Goal: Check status: Check status

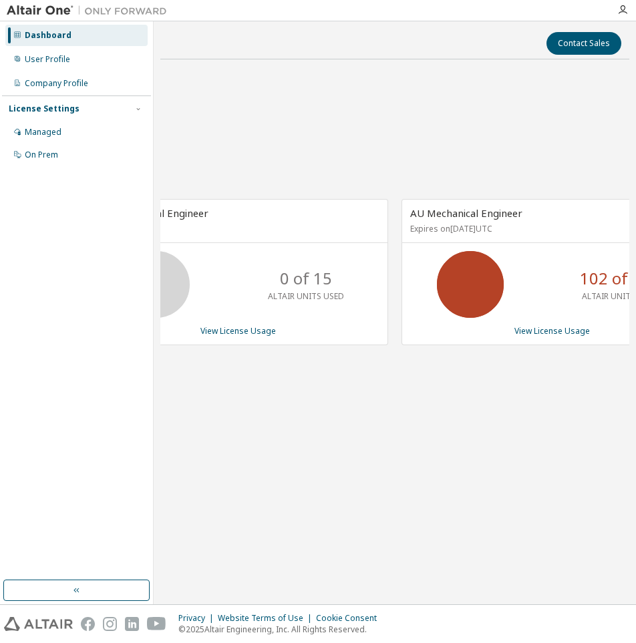
scroll to position [0, 73]
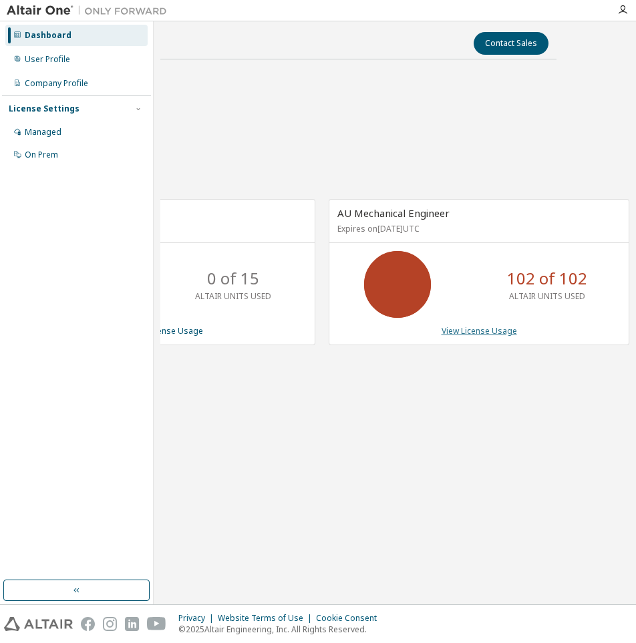
click at [478, 327] on link "View License Usage" at bounding box center [478, 330] width 75 height 11
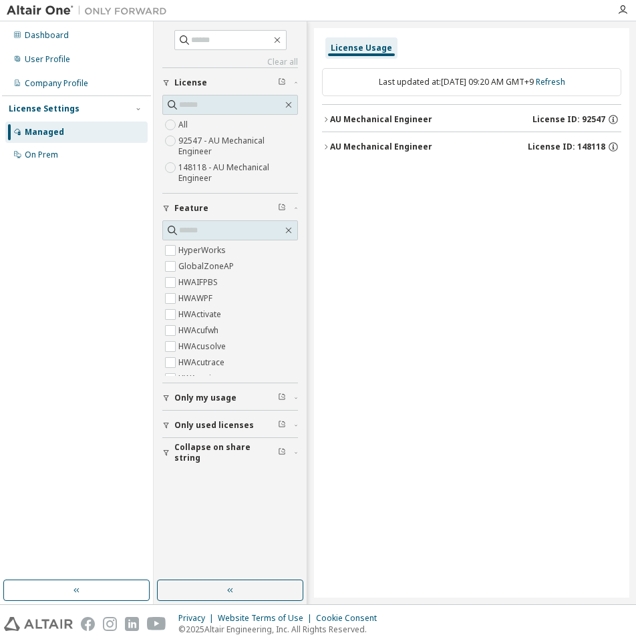
click at [332, 118] on div "AU Mechanical Engineer" at bounding box center [381, 119] width 102 height 11
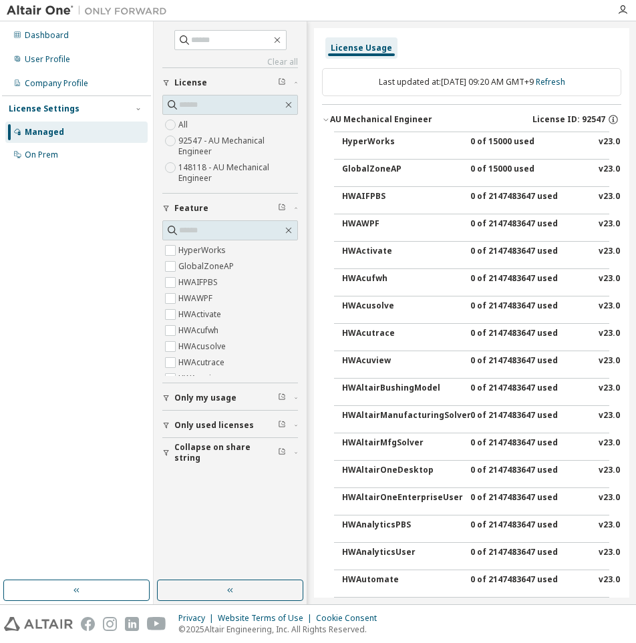
click at [162, 453] on icon "button" at bounding box center [166, 453] width 8 height 8
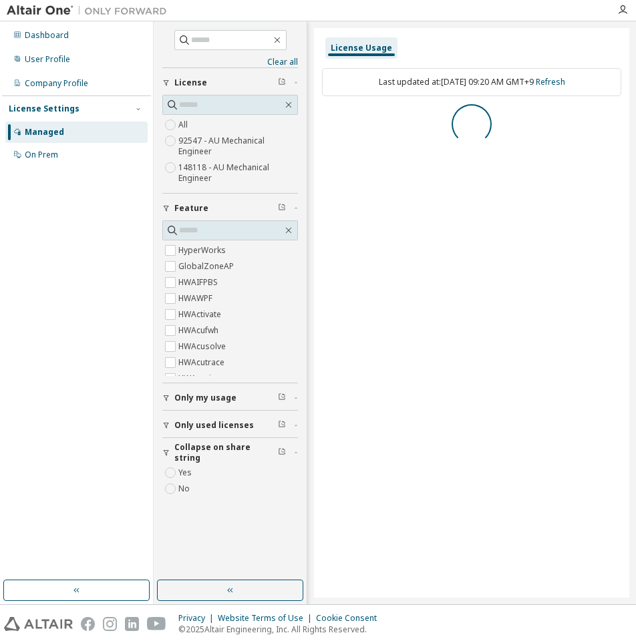
click at [165, 422] on icon "button" at bounding box center [166, 425] width 8 height 8
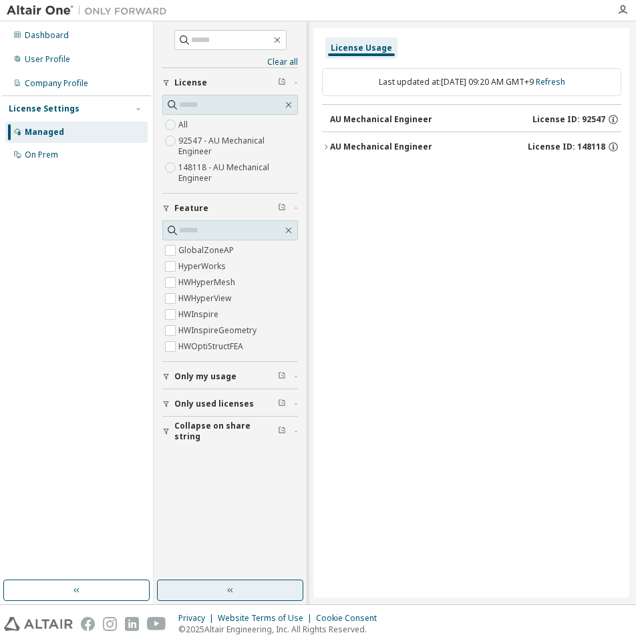
click at [89, 591] on button "button" at bounding box center [76, 590] width 146 height 21
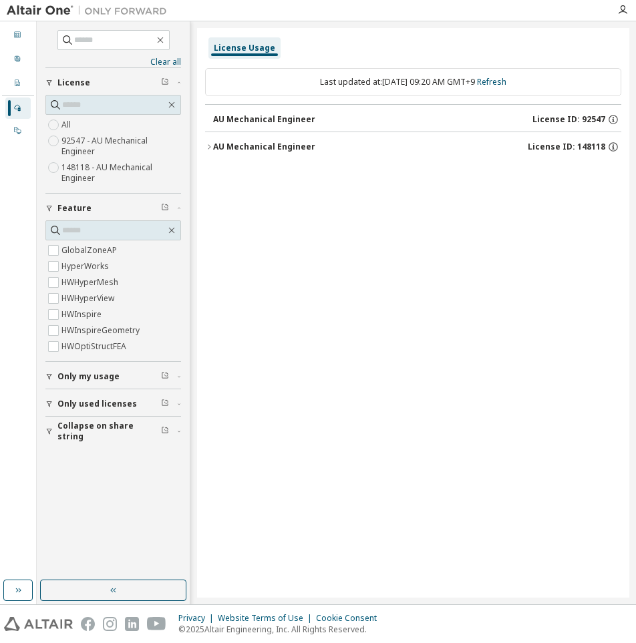
click at [208, 146] on icon "button" at bounding box center [209, 147] width 8 height 8
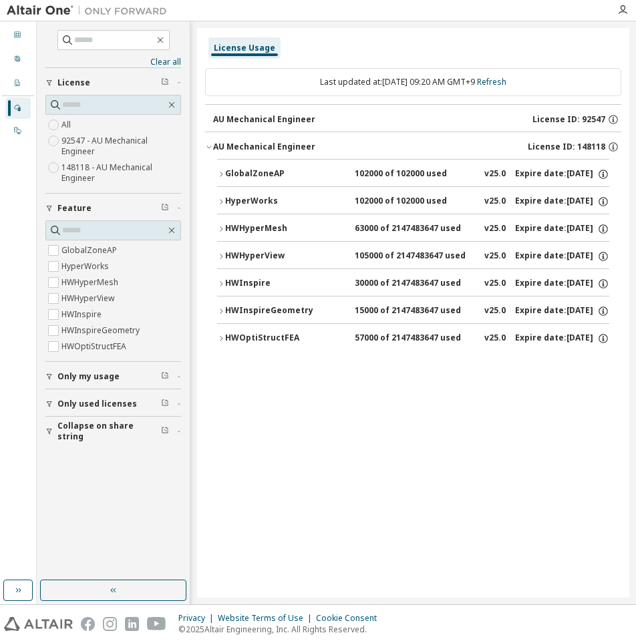
click at [218, 177] on icon "button" at bounding box center [221, 174] width 8 height 8
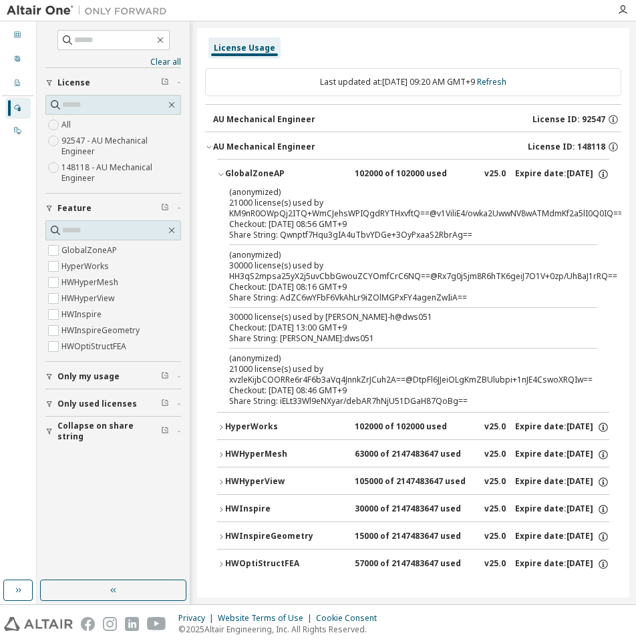
click at [223, 535] on icon "button" at bounding box center [221, 537] width 8 height 8
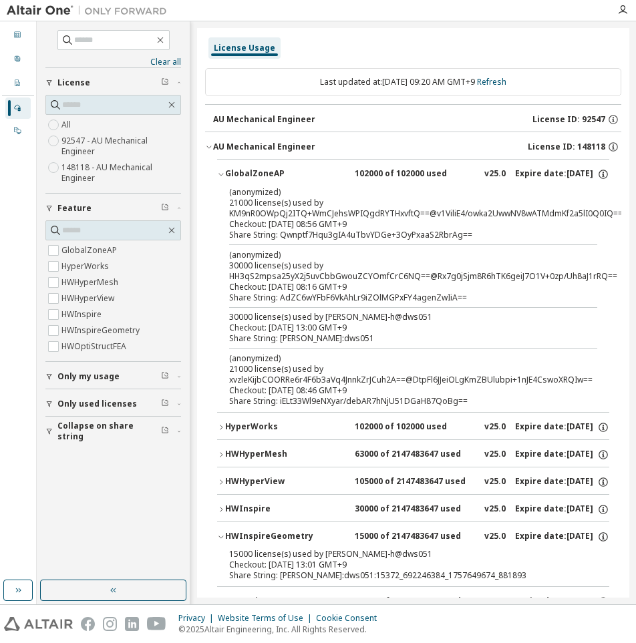
scroll to position [47, 0]
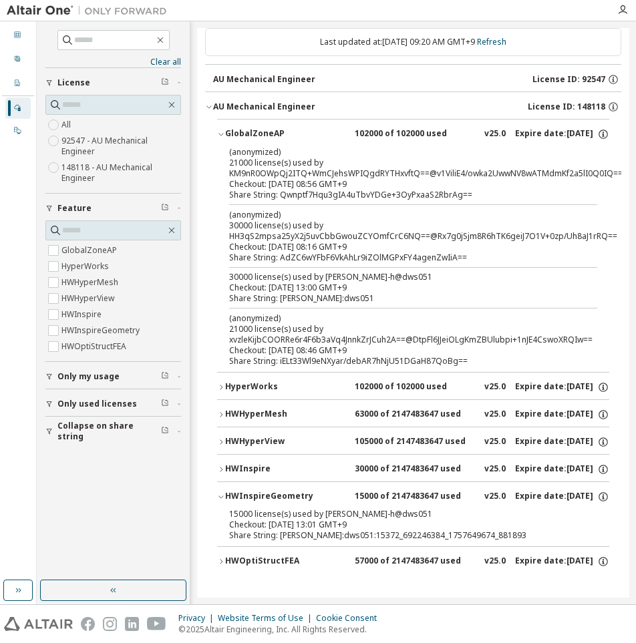
click at [220, 465] on icon "button" at bounding box center [221, 469] width 8 height 8
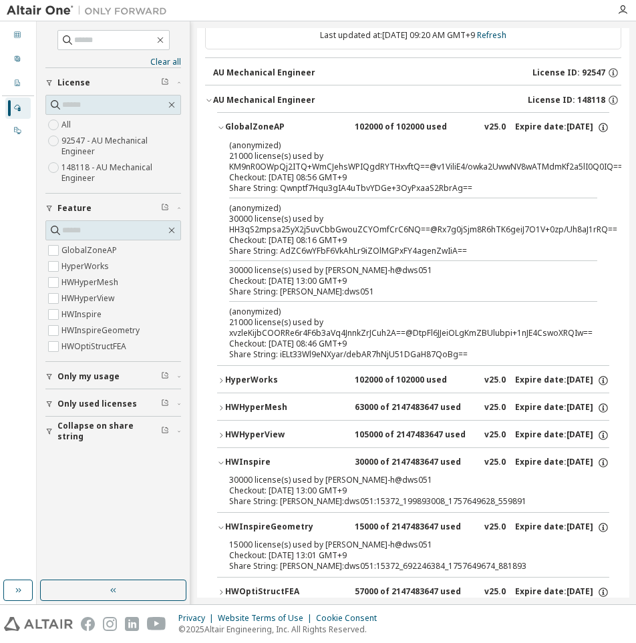
click at [220, 459] on icon "button" at bounding box center [221, 463] width 8 height 8
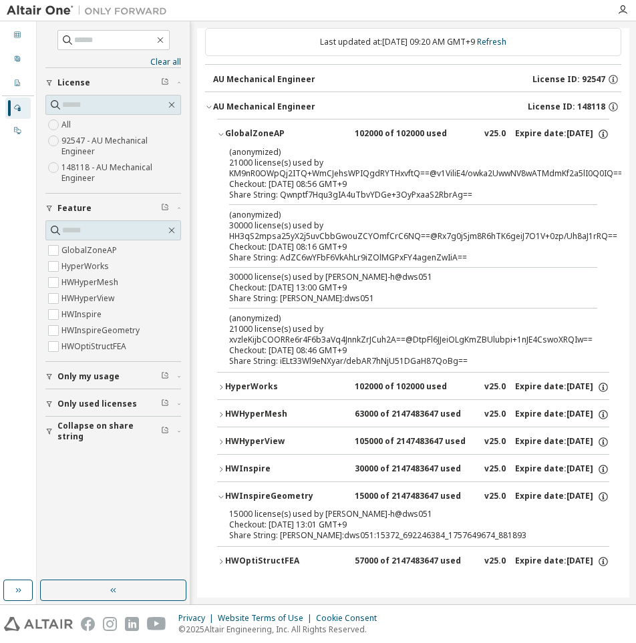
click at [224, 438] on icon "button" at bounding box center [221, 442] width 8 height 8
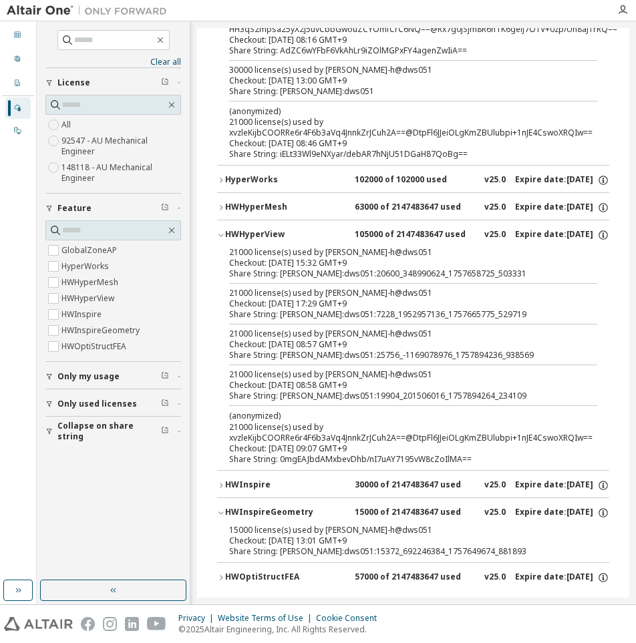
scroll to position [114, 0]
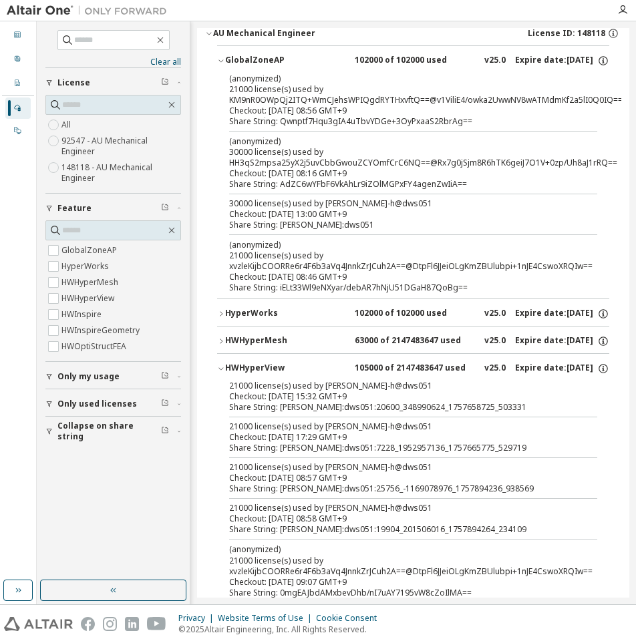
click at [220, 369] on icon "button" at bounding box center [220, 369] width 5 height 3
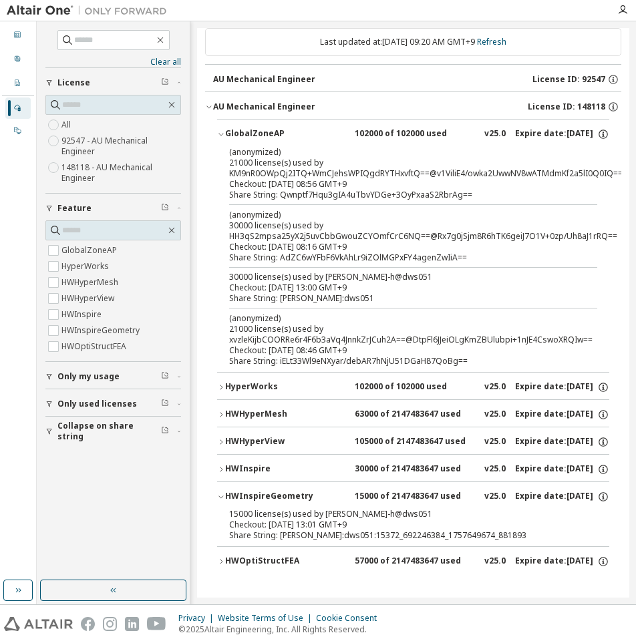
scroll to position [47, 0]
click at [222, 411] on icon "button" at bounding box center [221, 415] width 8 height 8
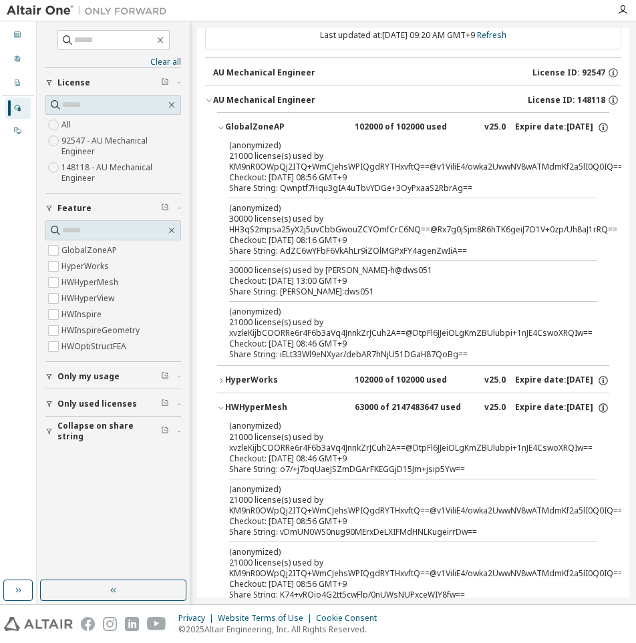
click at [222, 405] on icon "button" at bounding box center [221, 409] width 8 height 8
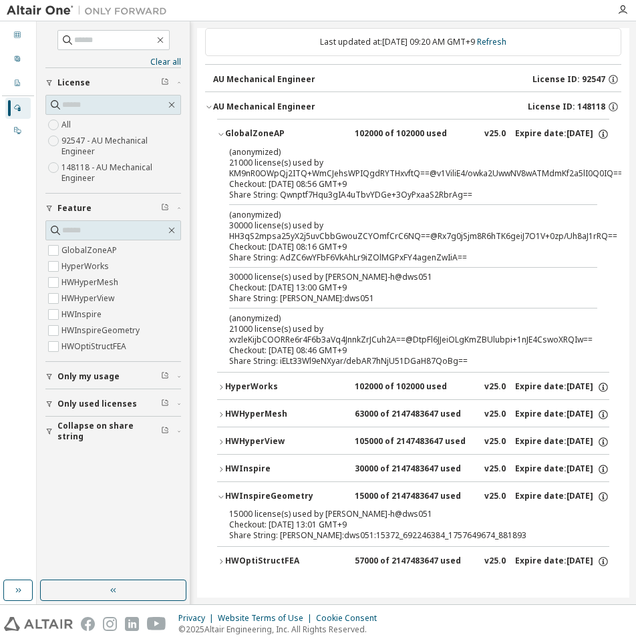
click at [222, 558] on icon "button" at bounding box center [221, 562] width 8 height 8
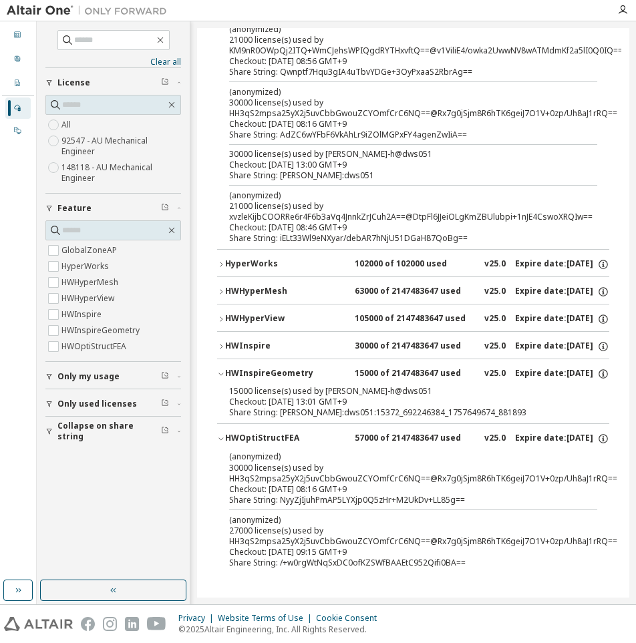
scroll to position [0, 0]
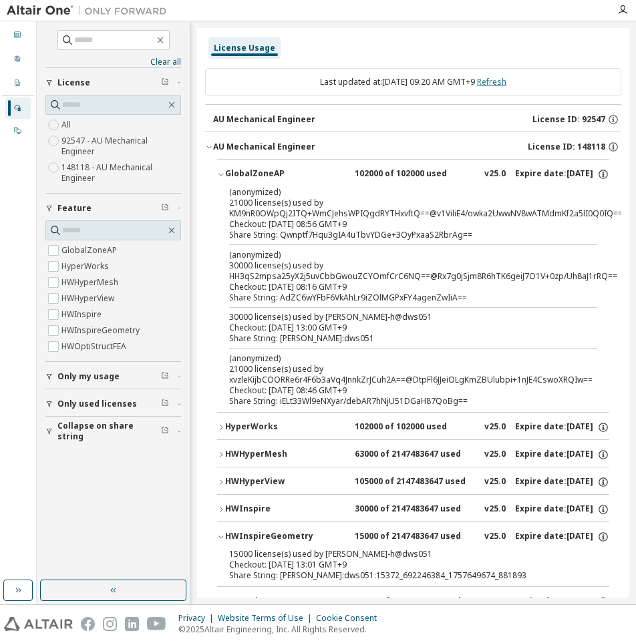
click at [499, 82] on link "Refresh" at bounding box center [491, 81] width 29 height 11
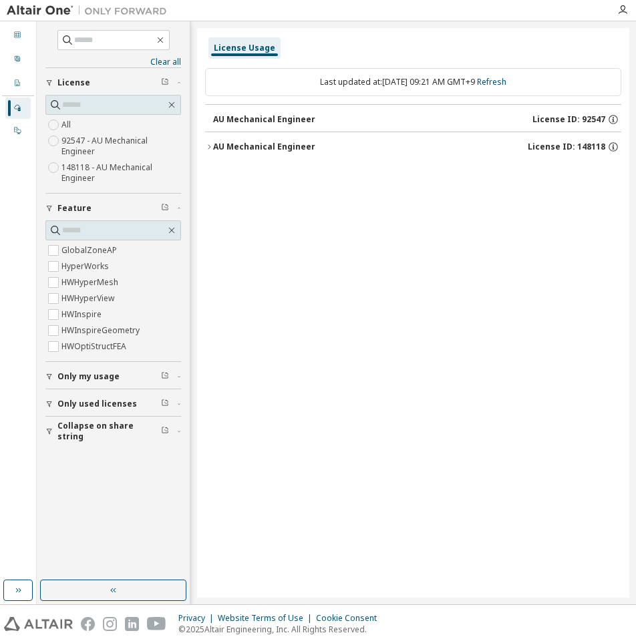
click at [208, 146] on icon "button" at bounding box center [209, 147] width 8 height 8
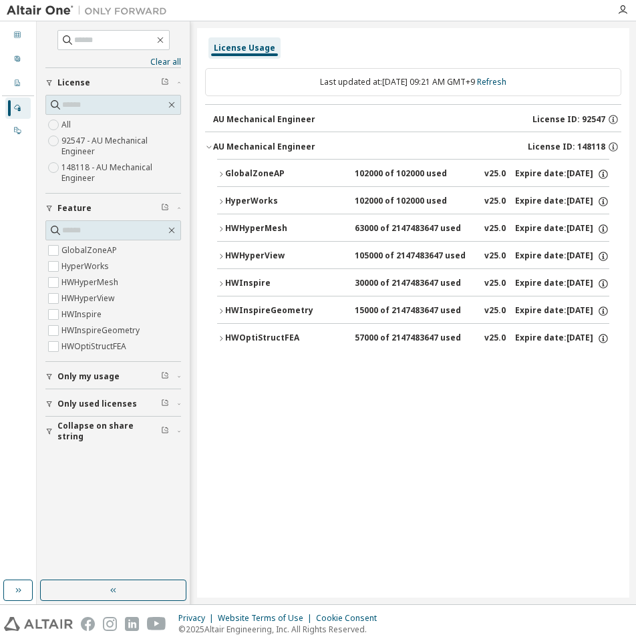
click at [225, 172] on div "GlobalZoneAP" at bounding box center [285, 174] width 120 height 12
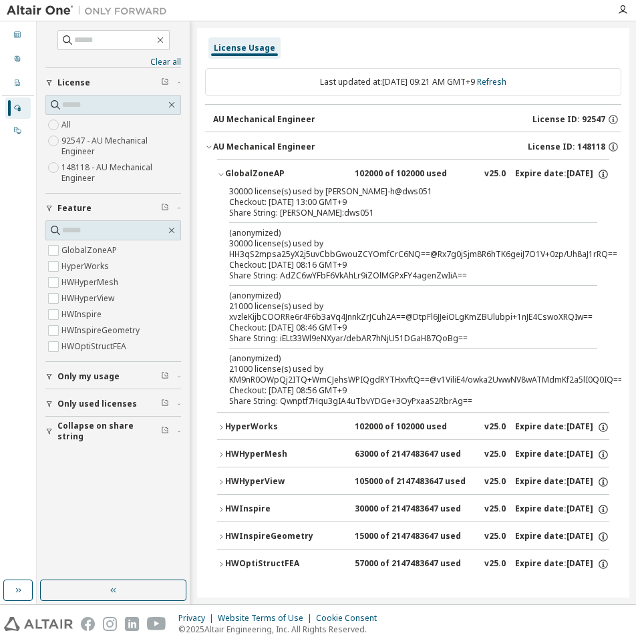
scroll to position [3, 0]
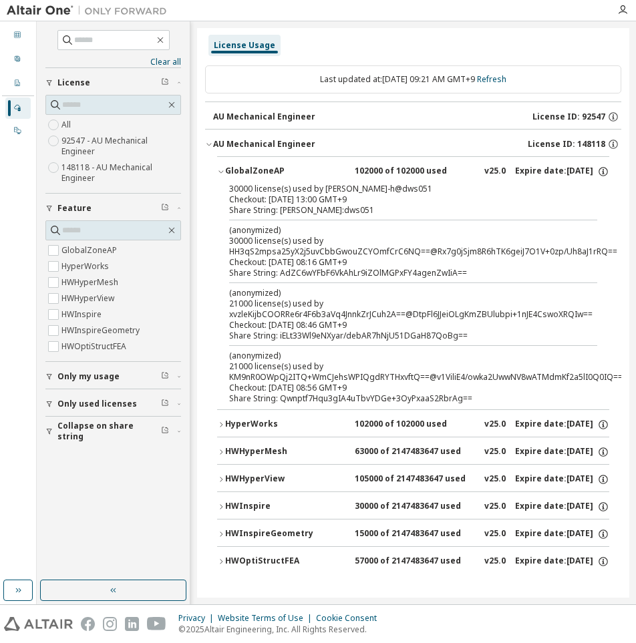
click at [218, 422] on icon "button" at bounding box center [221, 425] width 8 height 8
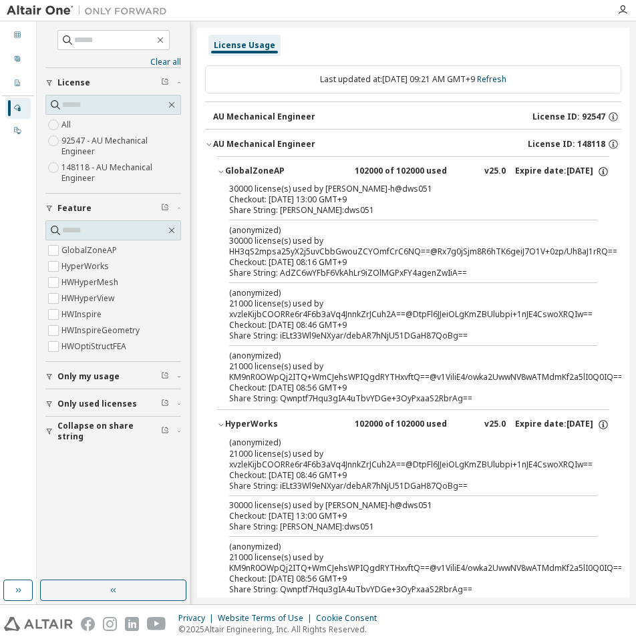
scroll to position [236, 0]
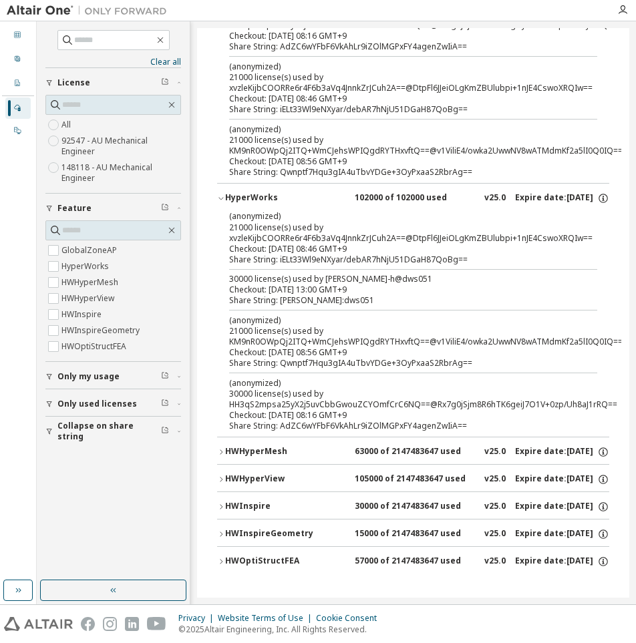
click at [218, 503] on icon "button" at bounding box center [221, 507] width 8 height 8
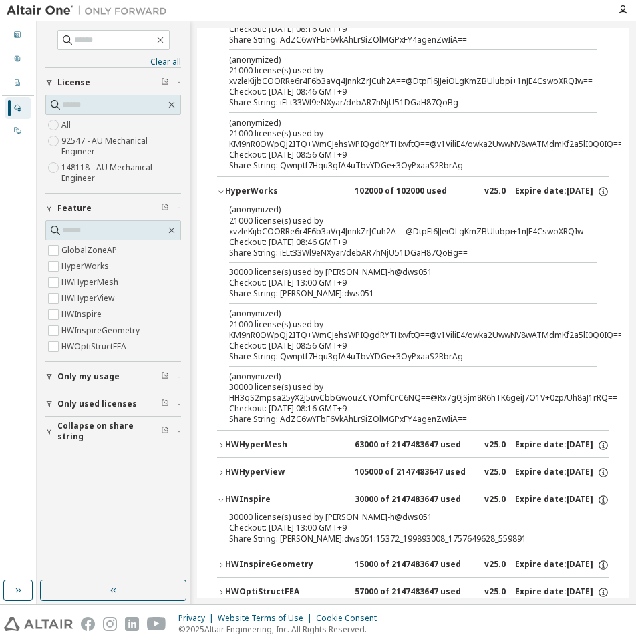
scroll to position [273, 0]
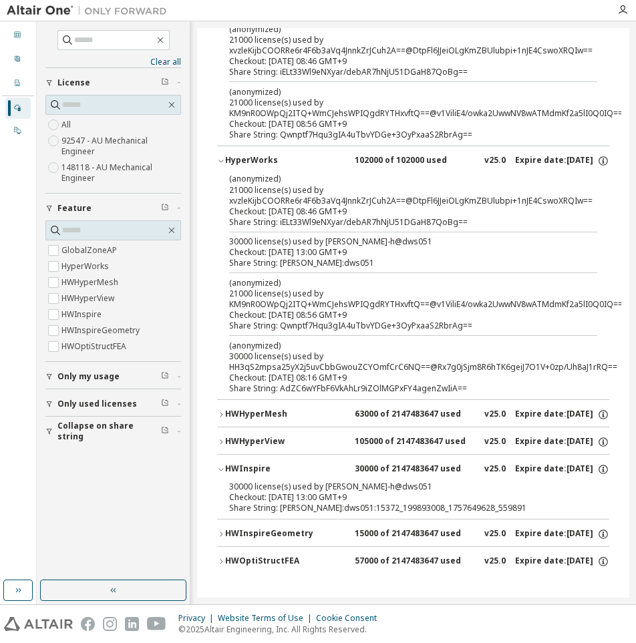
click at [222, 530] on icon "button" at bounding box center [221, 534] width 8 height 8
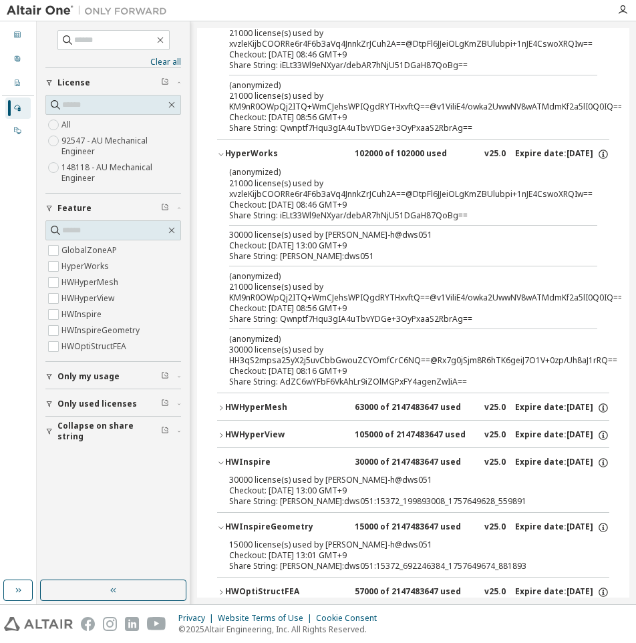
scroll to position [310, 0]
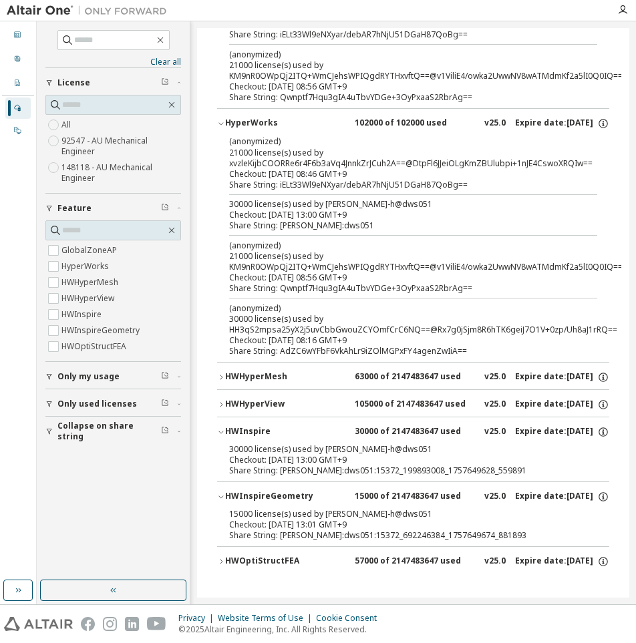
click at [224, 558] on icon "button" at bounding box center [221, 562] width 8 height 8
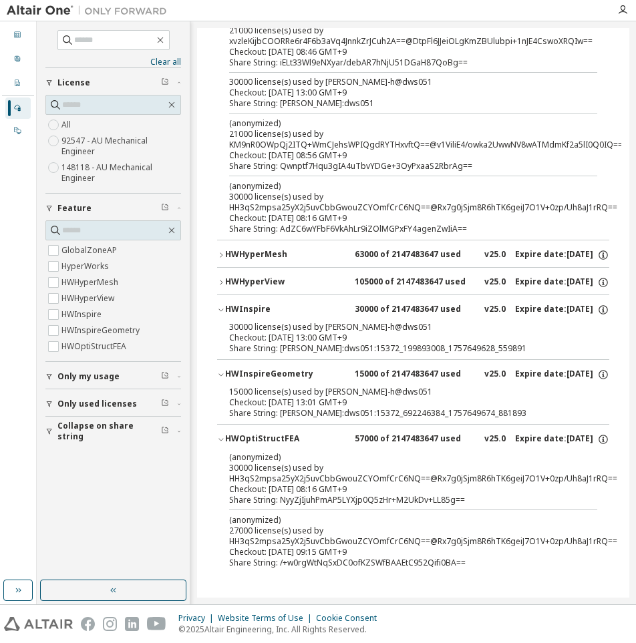
scroll to position [32, 0]
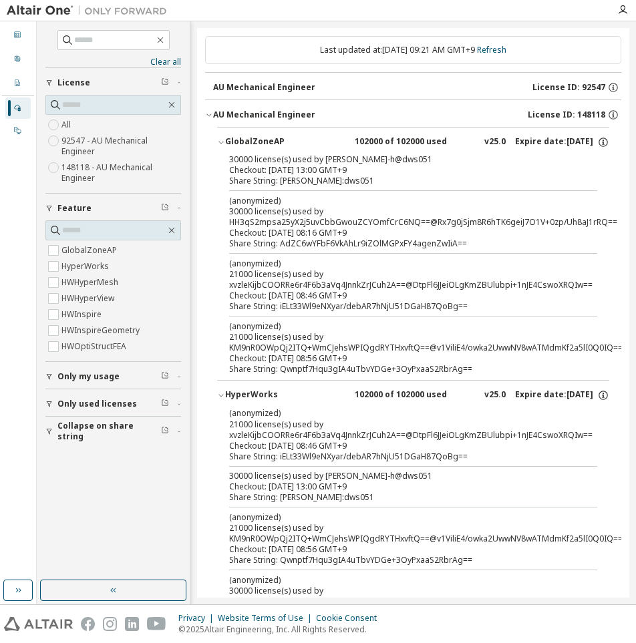
drag, startPoint x: 504, startPoint y: 47, endPoint x: 495, endPoint y: 61, distance: 16.3
click at [504, 47] on link "Refresh" at bounding box center [491, 49] width 29 height 11
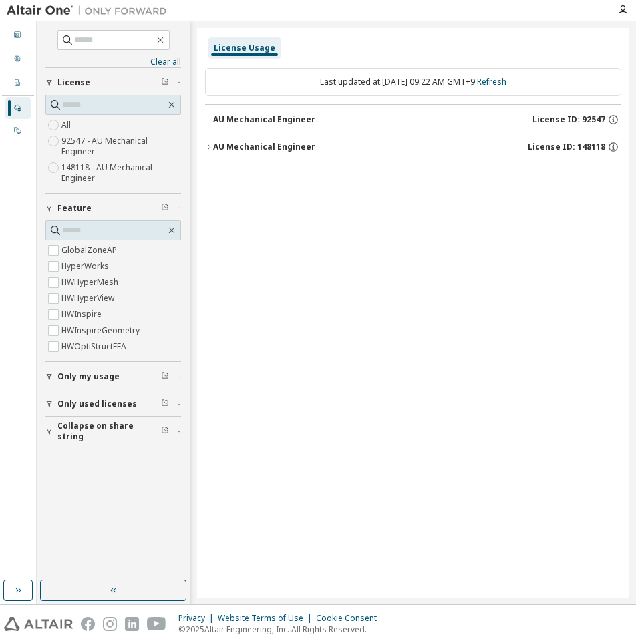
click at [220, 146] on div "AU Mechanical Engineer" at bounding box center [264, 147] width 102 height 11
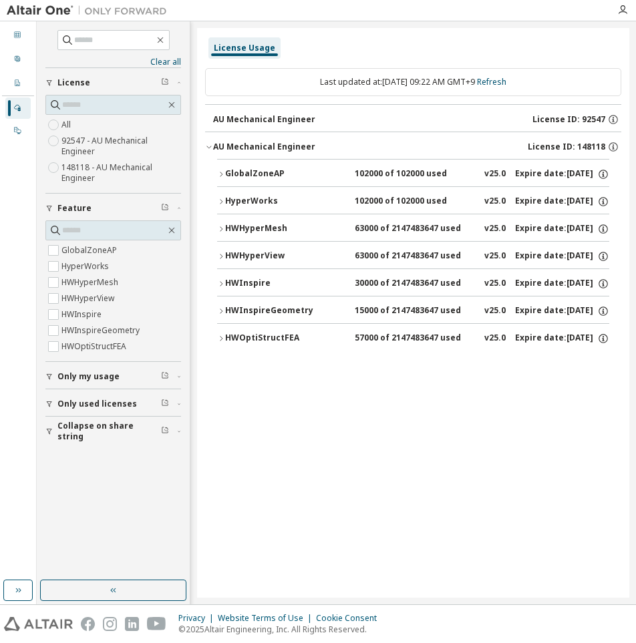
click at [222, 171] on icon "button" at bounding box center [221, 174] width 8 height 8
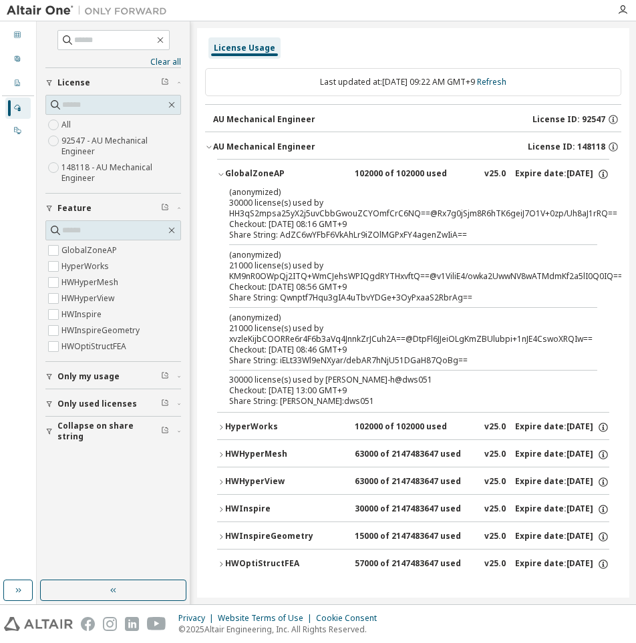
click at [224, 508] on icon "button" at bounding box center [221, 509] width 8 height 8
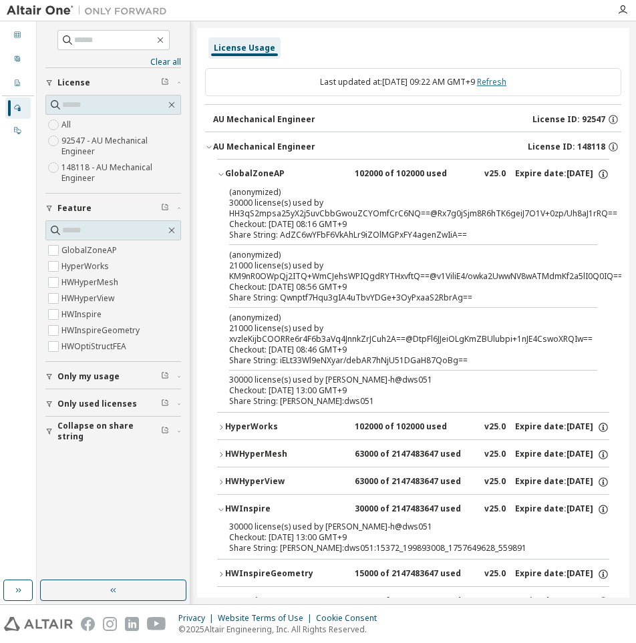
click at [499, 83] on link "Refresh" at bounding box center [491, 81] width 29 height 11
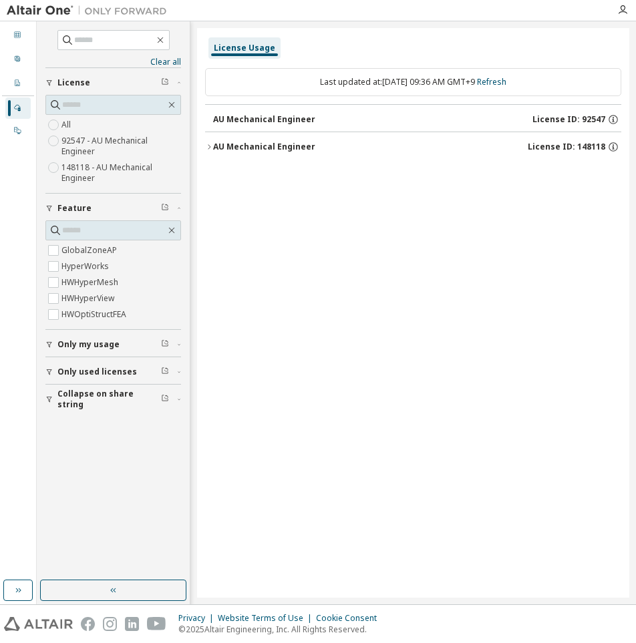
drag, startPoint x: 223, startPoint y: 142, endPoint x: 224, endPoint y: 152, distance: 10.1
click at [223, 143] on div "AU Mechanical Engineer" at bounding box center [264, 147] width 102 height 11
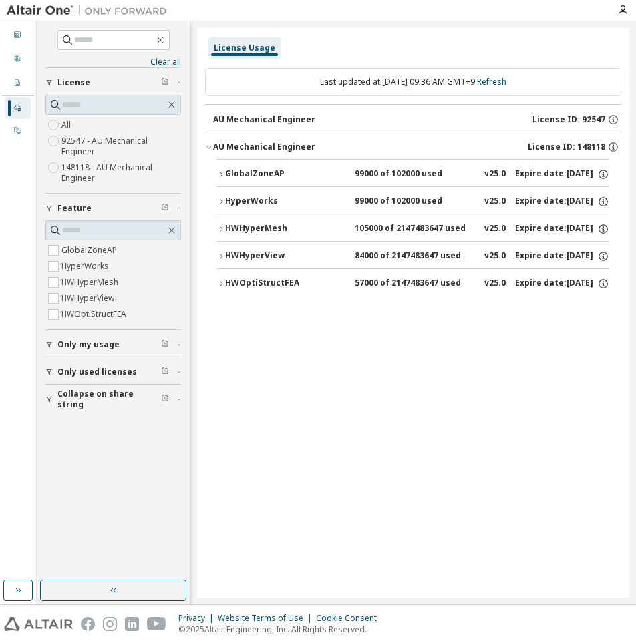
click at [232, 172] on div "GlobalZoneAP" at bounding box center [285, 174] width 120 height 12
